Goal: Task Accomplishment & Management: Manage account settings

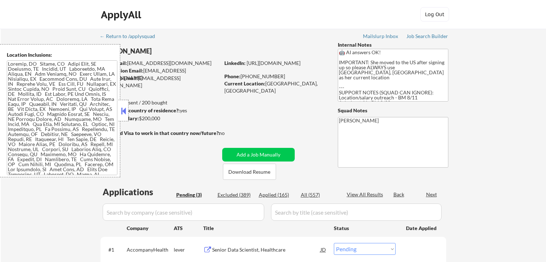
select select ""pending""
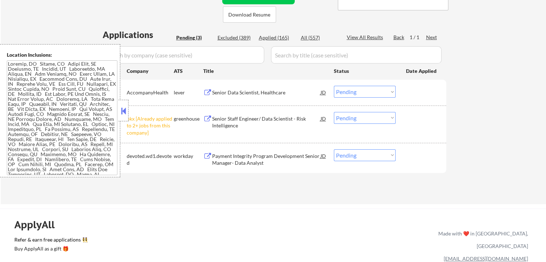
scroll to position [215, 0]
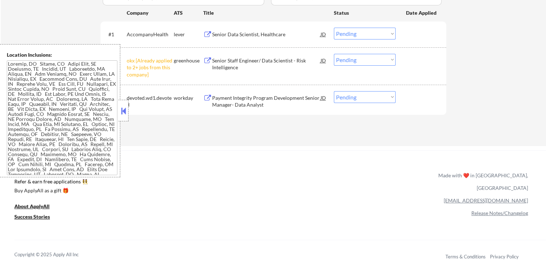
click at [349, 52] on div "#2 okx [Already applied to 2+ jobs from this company] greenhouse Senior Staff E…" at bounding box center [272, 66] width 339 height 31
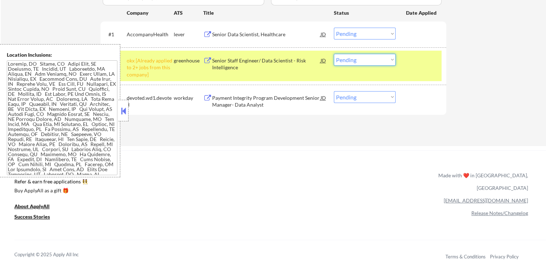
click at [372, 58] on select "Choose an option... Pending Applied Excluded (Questions) Excluded (Expired) Exc…" at bounding box center [365, 60] width 62 height 12
click at [334, 54] on select "Choose an option... Pending Applied Excluded (Questions) Excluded (Expired) Exc…" at bounding box center [365, 60] width 62 height 12
drag, startPoint x: 251, startPoint y: 152, endPoint x: 248, endPoint y: 123, distance: 28.8
click at [251, 151] on div "ApplyAll Refer & earn free applications 👯‍♀️ Buy ApplyAll as a gift 🎁 About App…" at bounding box center [273, 206] width 546 height 112
click at [220, 28] on div "Senior Data Scientist, Healthcare" at bounding box center [266, 34] width 108 height 13
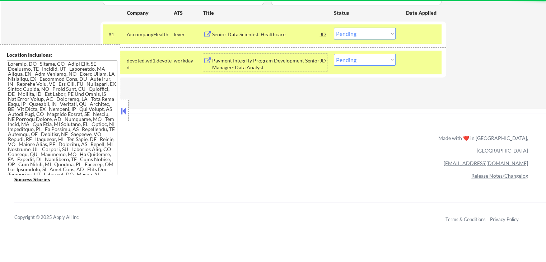
click at [243, 58] on div "Payment Integrity Program Development Senior Manager- Data Analyst" at bounding box center [266, 64] width 108 height 14
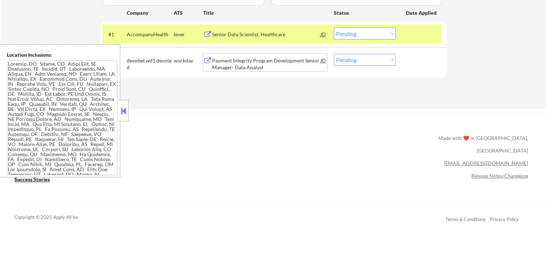
click at [355, 57] on select "Choose an option... Pending Applied Excluded (Questions) Excluded (Expired) Exc…" at bounding box center [365, 60] width 62 height 12
select select ""excluded__salary_""
click at [334, 54] on select "Choose an option... Pending Applied Excluded (Questions) Excluded (Expired) Exc…" at bounding box center [365, 60] width 62 height 12
click at [260, 33] on div "Senior Data Scientist, Healthcare" at bounding box center [266, 34] width 108 height 7
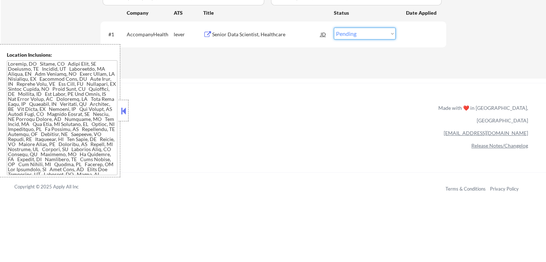
click at [370, 36] on select "Choose an option... Pending Applied Excluded (Questions) Excluded (Expired) Exc…" at bounding box center [365, 34] width 62 height 12
select select ""applied""
click at [334, 28] on select "Choose an option... Pending Applied Excluded (Questions) Excluded (Expired) Exc…" at bounding box center [365, 34] width 62 height 12
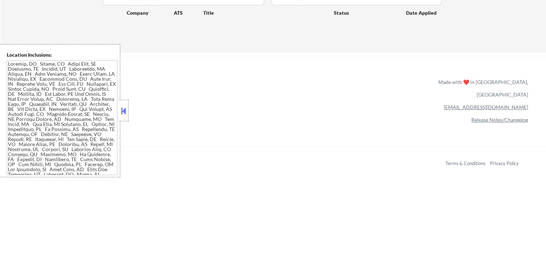
scroll to position [72, 0]
